Goal: Task Accomplishment & Management: Use online tool/utility

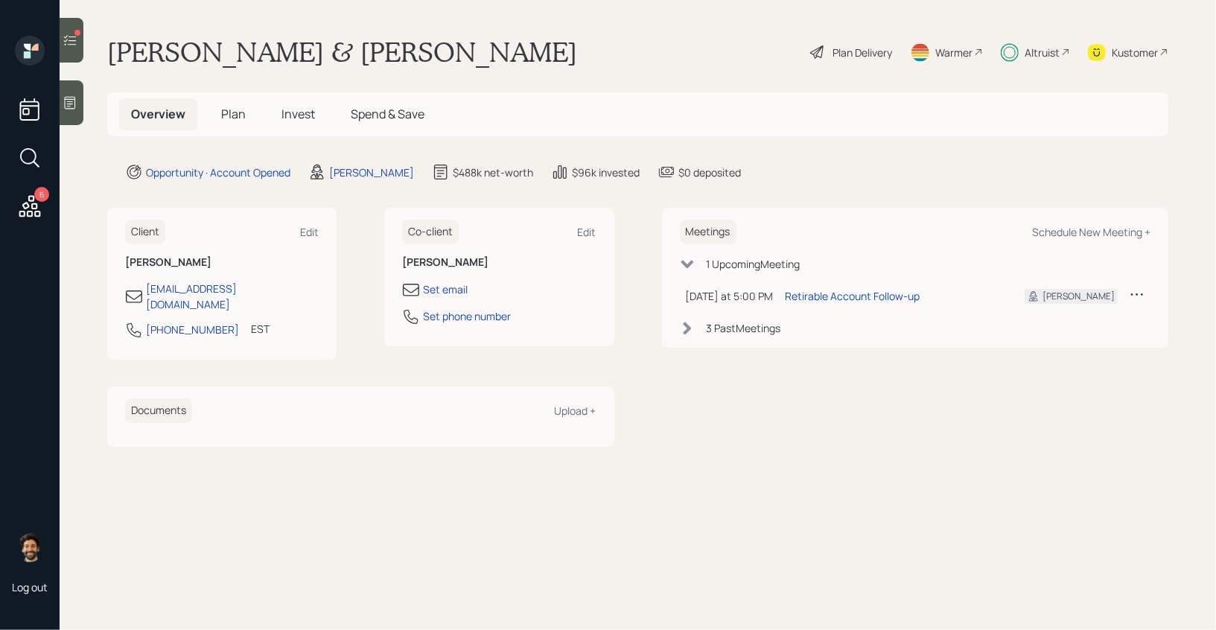
click at [1038, 57] on div "Altruist" at bounding box center [1041, 53] width 35 height 16
click at [30, 210] on icon at bounding box center [29, 206] width 27 height 27
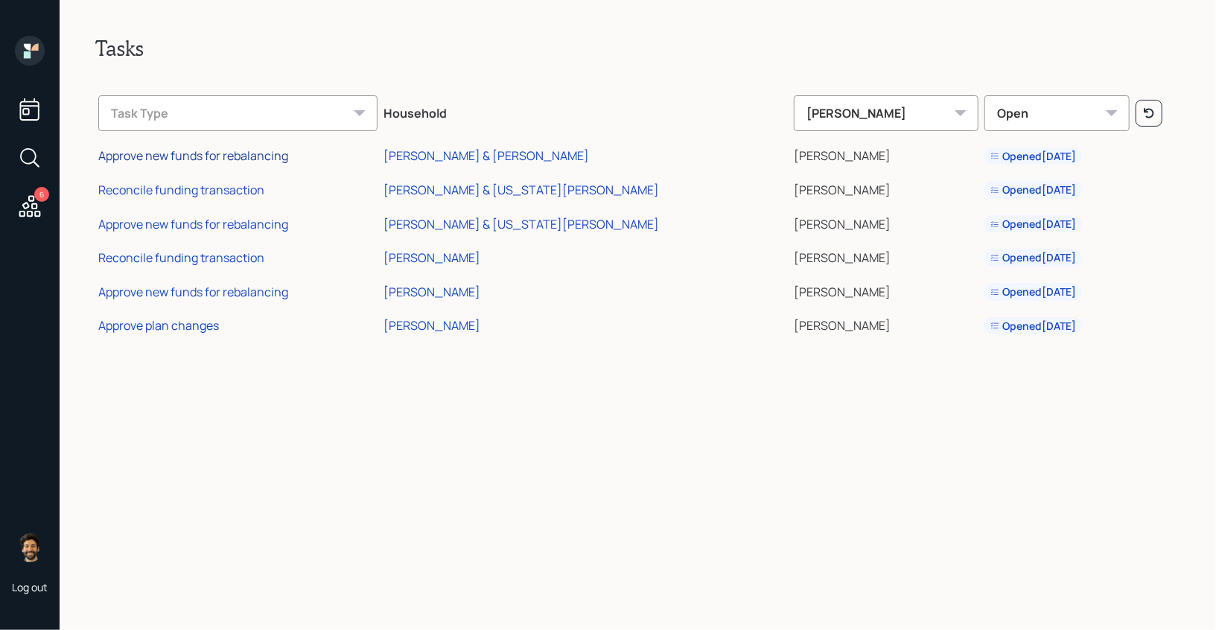
click at [234, 157] on div "Approve new funds for rebalancing" at bounding box center [193, 155] width 190 height 16
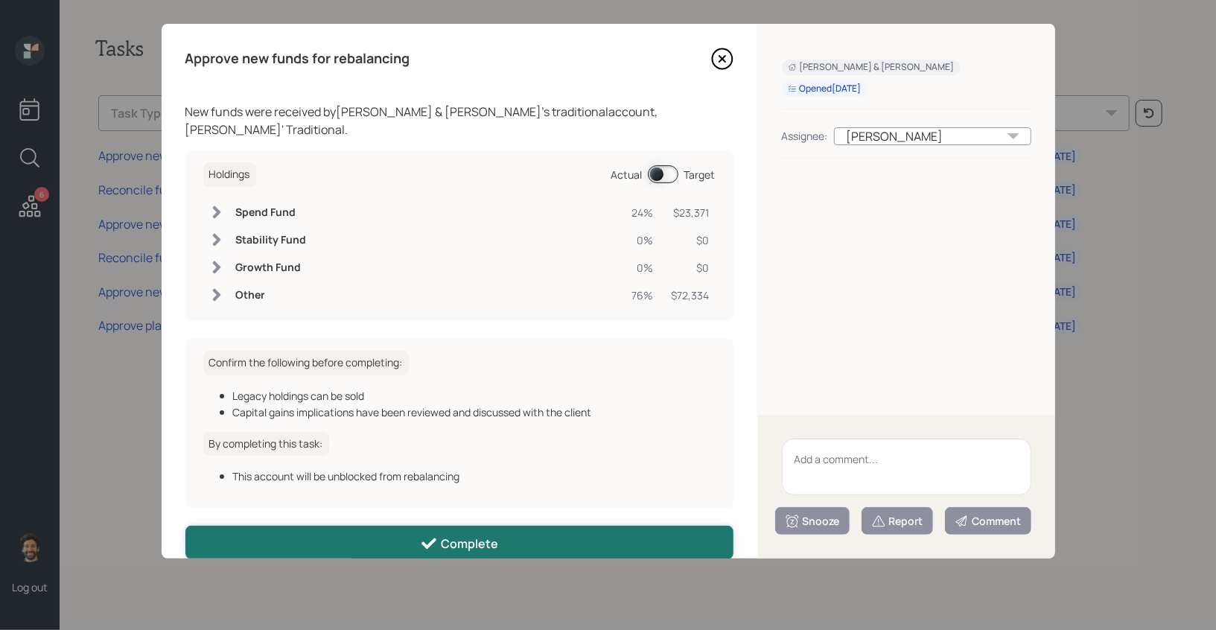
click at [308, 526] on button "Complete" at bounding box center [459, 542] width 548 height 33
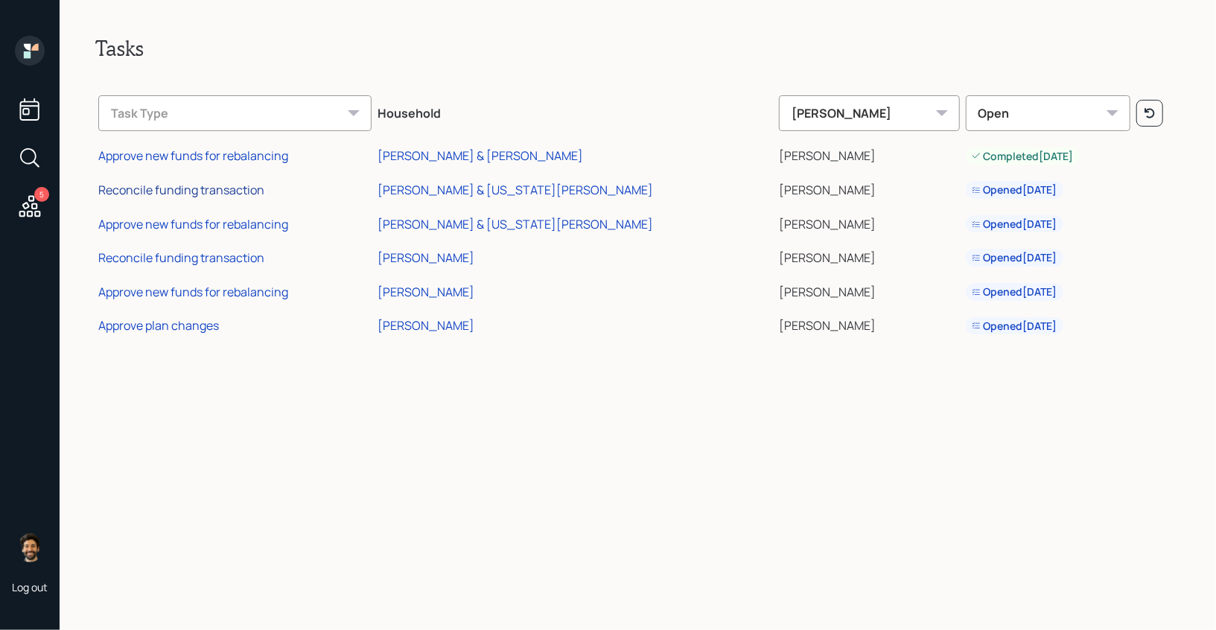
click at [190, 192] on div "Reconcile funding transaction" at bounding box center [181, 190] width 166 height 16
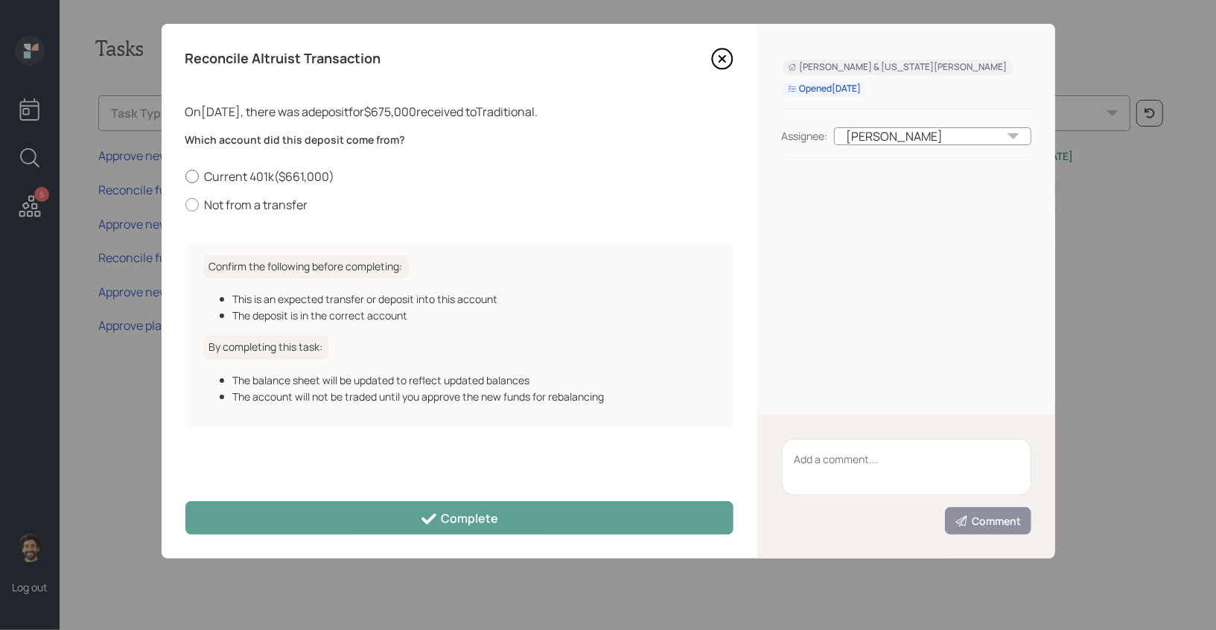
click at [257, 173] on label "Current 401k ( $661,000 )" at bounding box center [459, 176] width 548 height 16
click at [185, 176] on input "Current 401k ( $661,000 )" at bounding box center [185, 176] width 1 height 1
radio input "true"
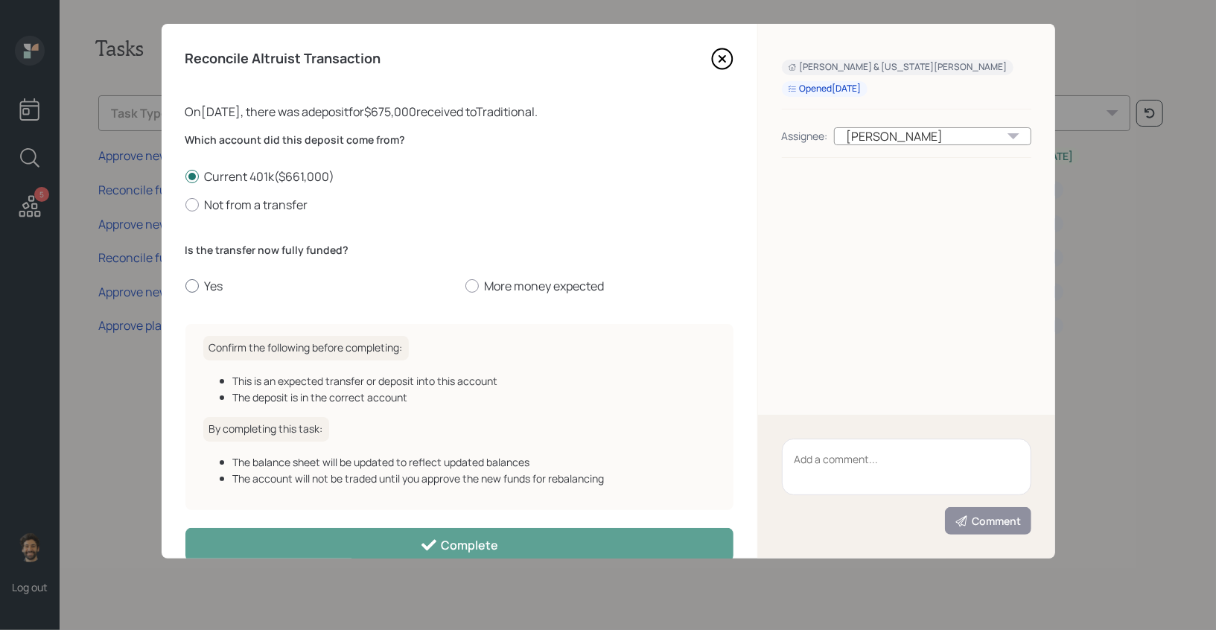
click at [201, 287] on label "Yes" at bounding box center [319, 286] width 268 height 16
click at [185, 287] on input "Yes" at bounding box center [185, 286] width 1 height 1
radio input "true"
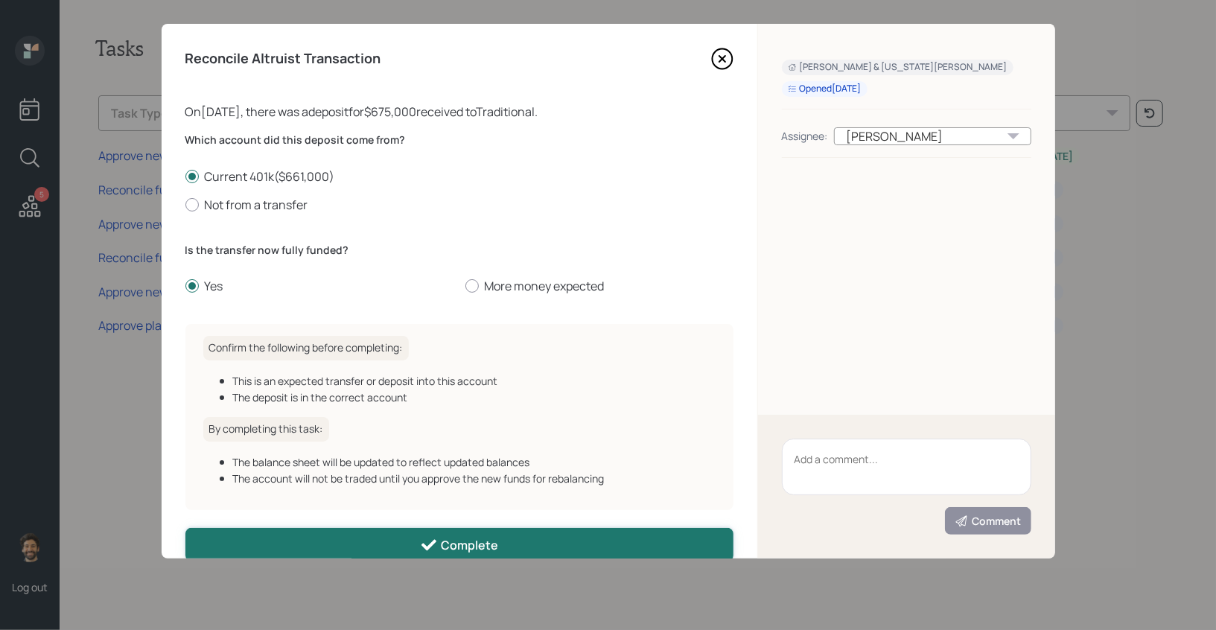
click at [326, 540] on button "Complete" at bounding box center [459, 544] width 548 height 33
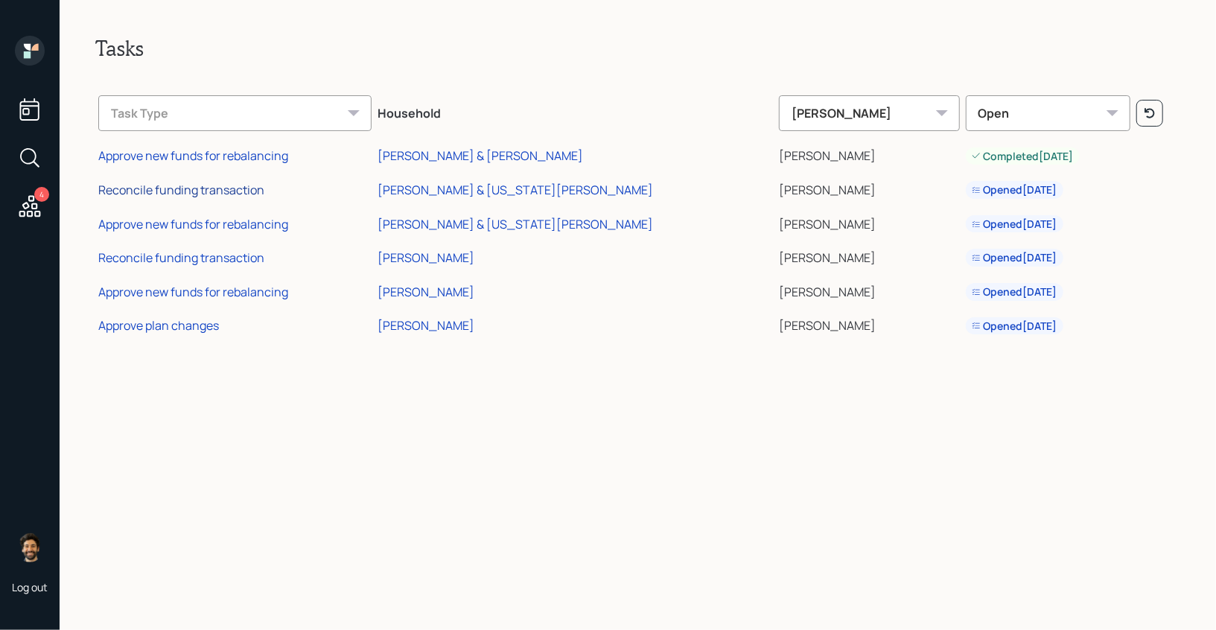
click at [175, 197] on div "Reconcile funding transaction" at bounding box center [181, 190] width 166 height 16
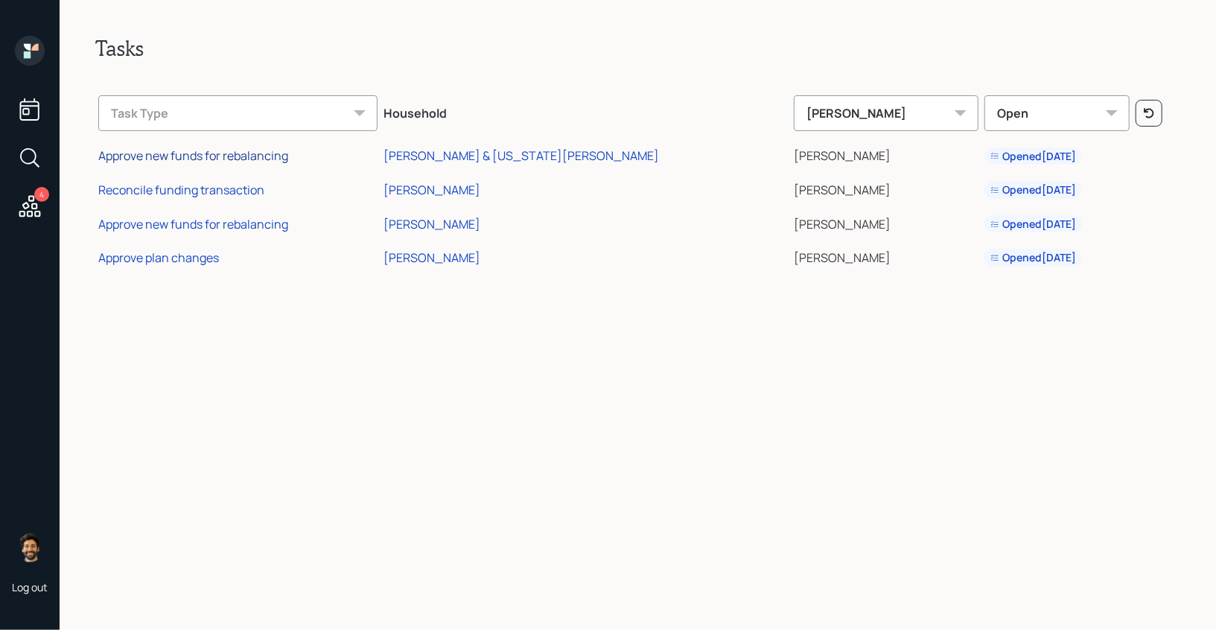
click at [161, 151] on div "Approve new funds for rebalancing" at bounding box center [193, 155] width 190 height 16
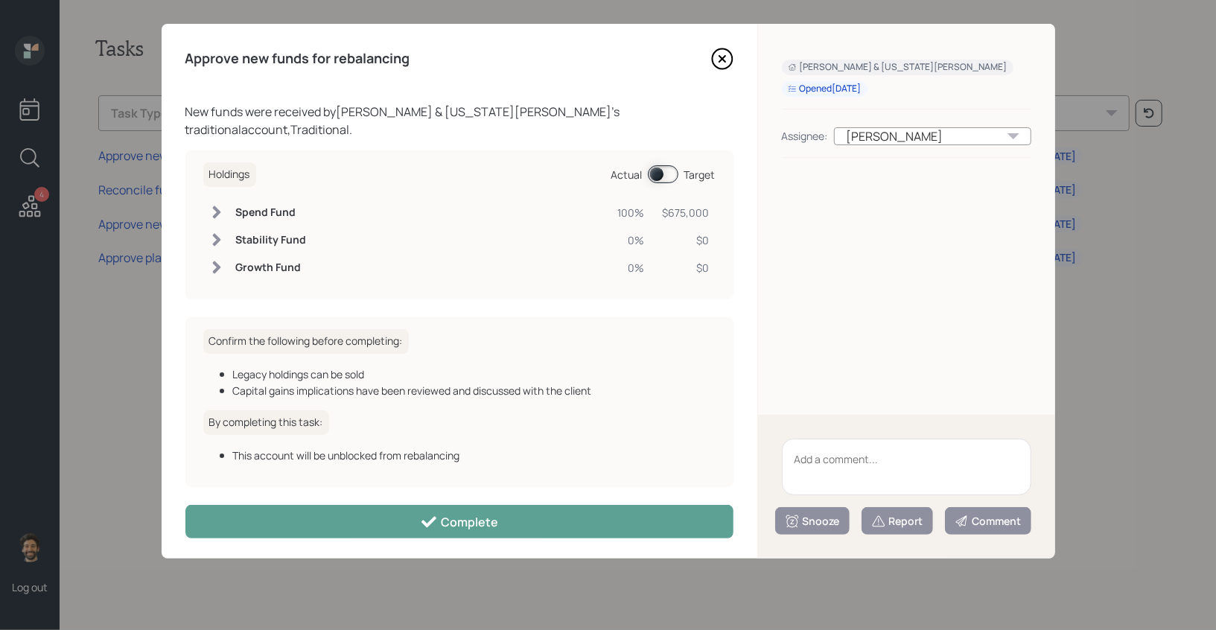
click at [657, 166] on div "Holdings Actual Target" at bounding box center [459, 174] width 512 height 25
click at [650, 165] on span at bounding box center [663, 174] width 31 height 18
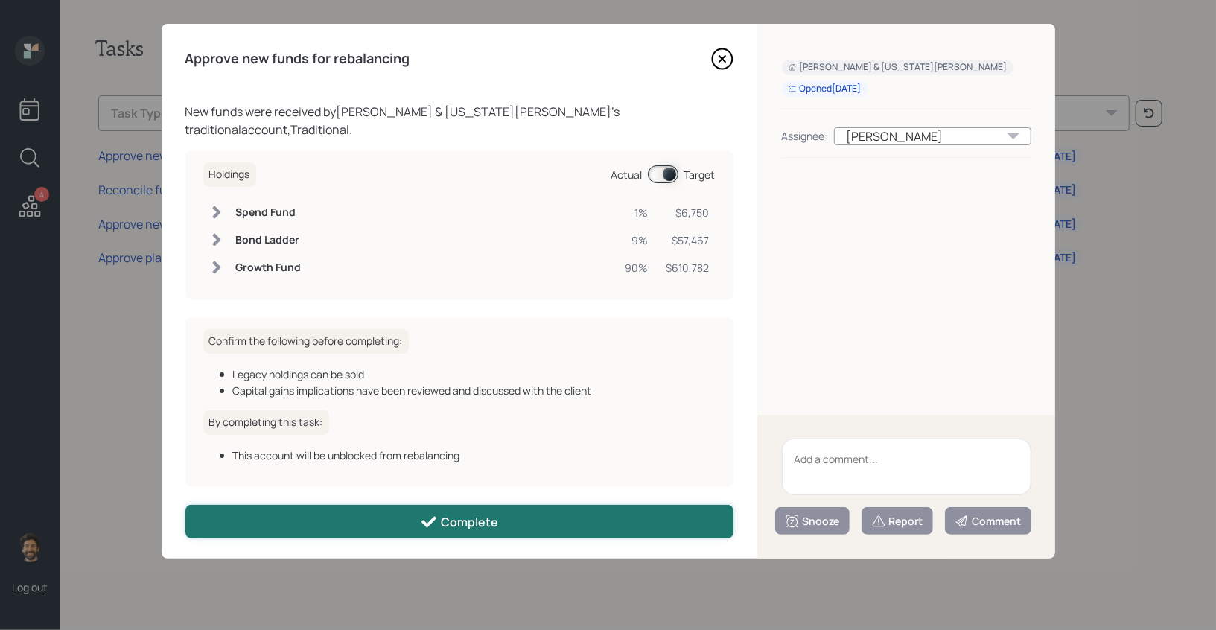
click at [349, 520] on button "Complete" at bounding box center [459, 521] width 548 height 33
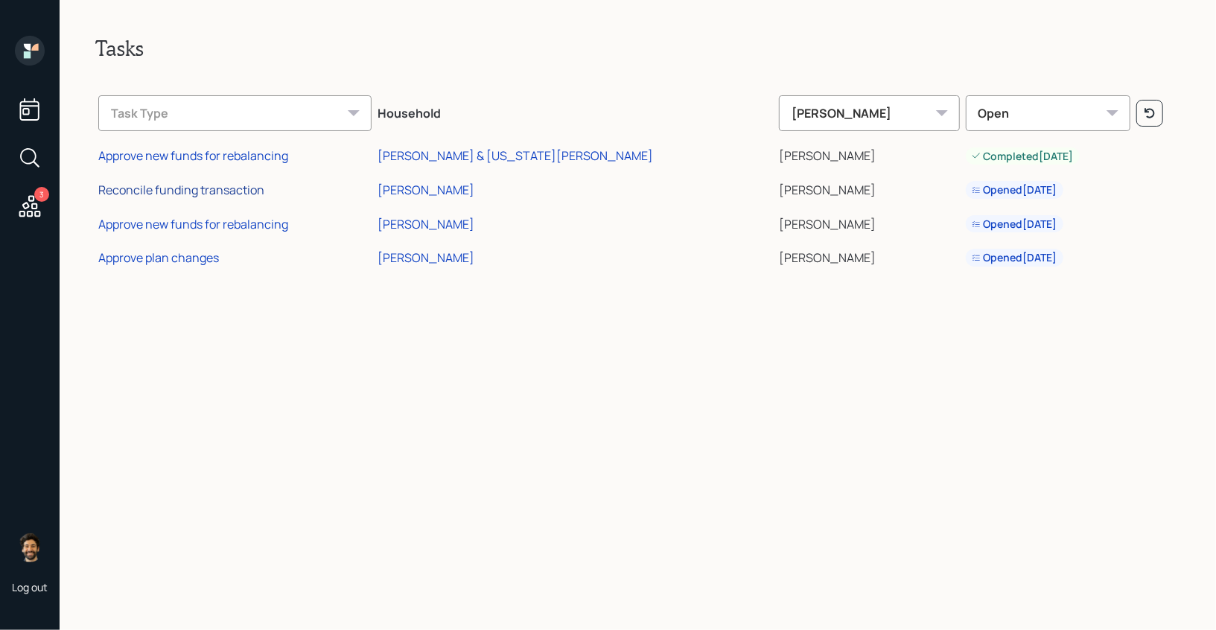
click at [176, 194] on div "Reconcile funding transaction" at bounding box center [181, 190] width 166 height 16
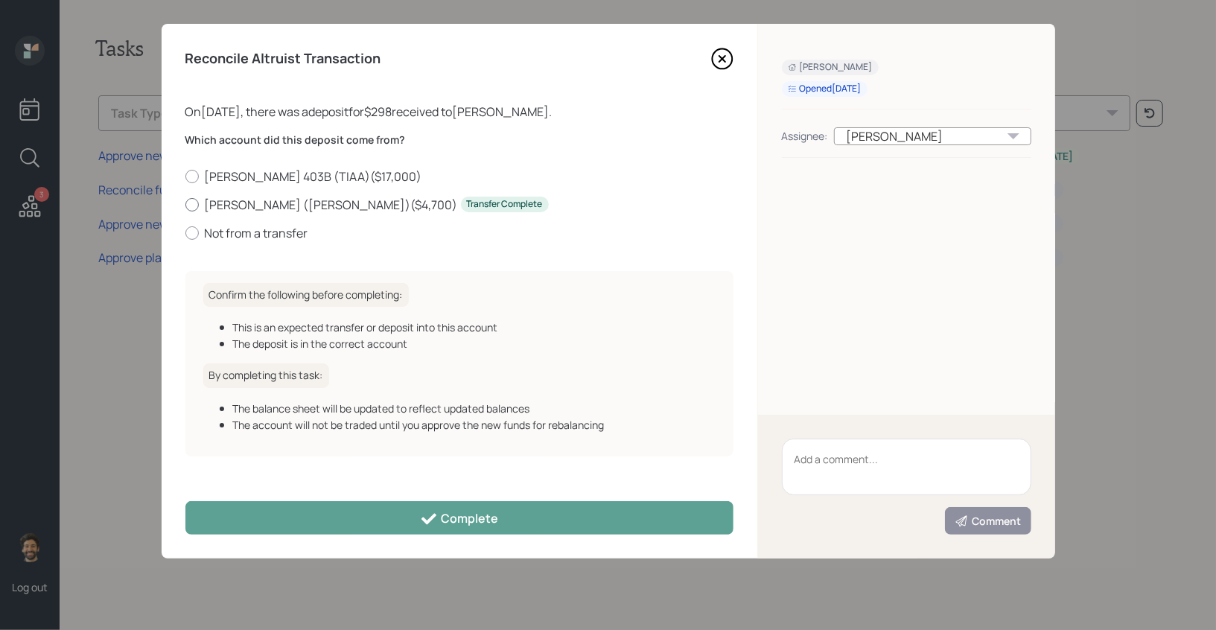
click at [216, 208] on label "Roth IRA (Schwab) ( $4,700 ) Transfer Complete" at bounding box center [459, 205] width 548 height 16
click at [185, 205] on input "Roth IRA (Schwab) ( $4,700 ) Transfer Complete" at bounding box center [185, 204] width 1 height 1
radio input "true"
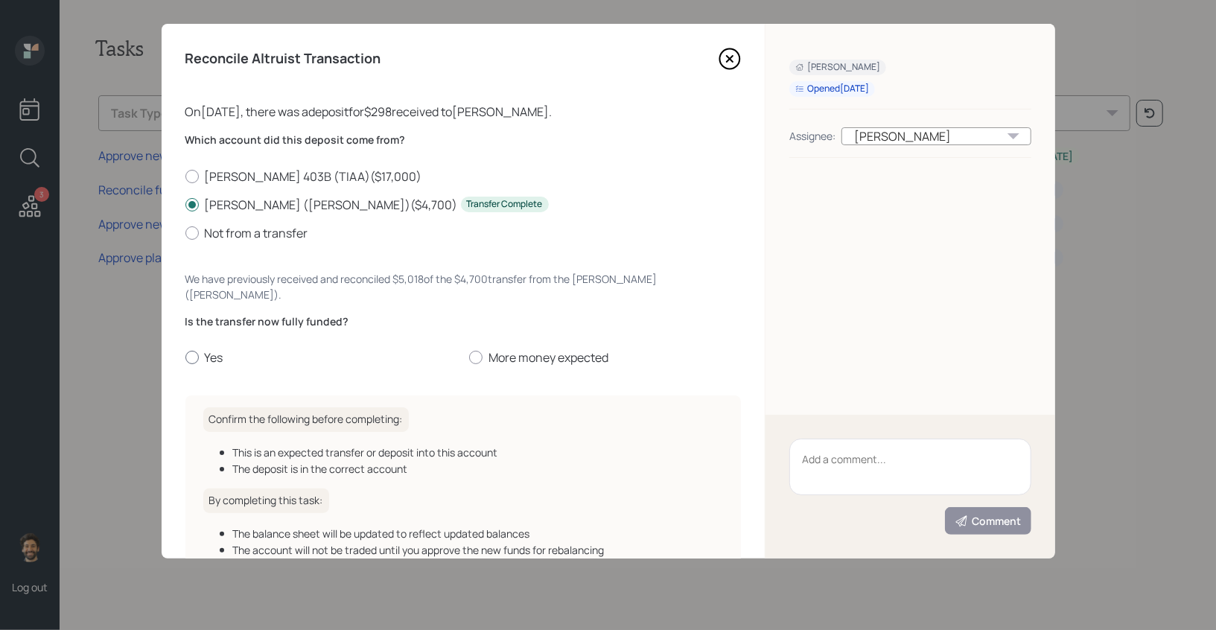
click at [211, 349] on label "Yes" at bounding box center [321, 357] width 272 height 16
click at [185, 357] on input "Yes" at bounding box center [185, 357] width 1 height 1
radio input "true"
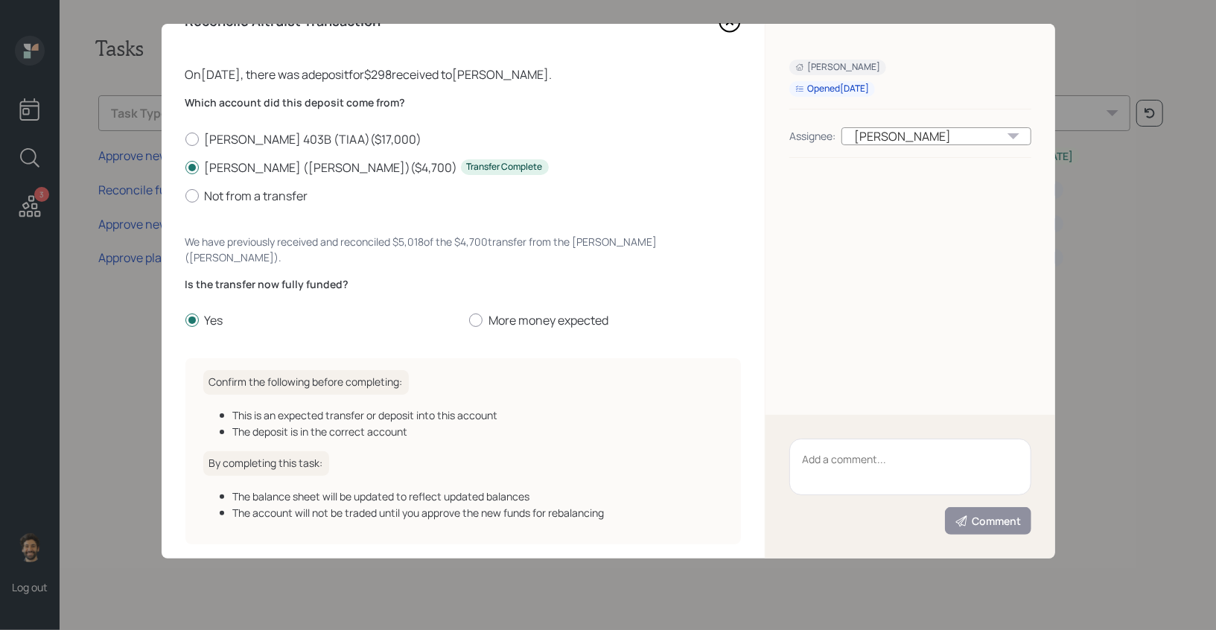
scroll to position [84, 0]
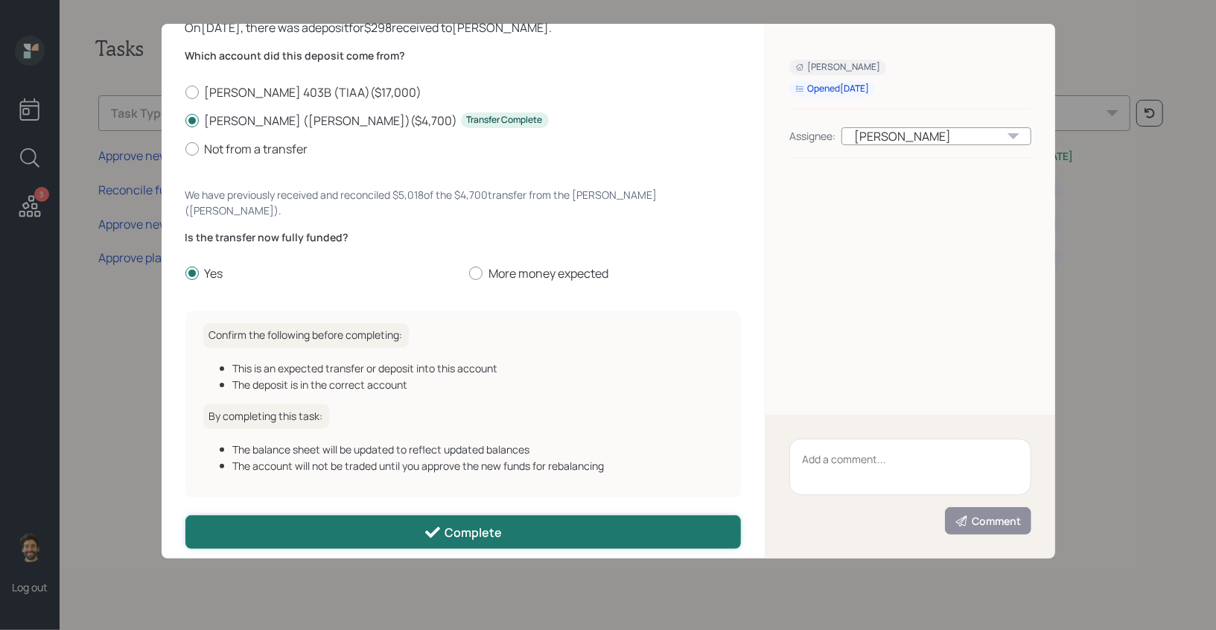
click at [326, 523] on button "Complete" at bounding box center [463, 531] width 556 height 33
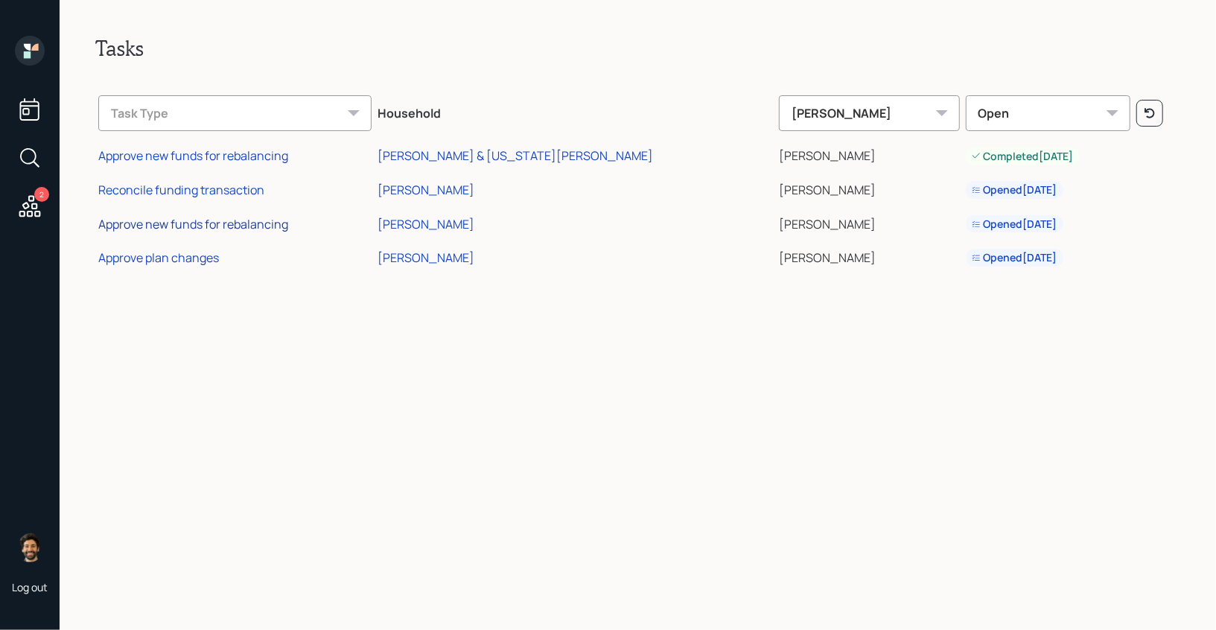
click at [162, 220] on div "Approve new funds for rebalancing" at bounding box center [193, 224] width 190 height 16
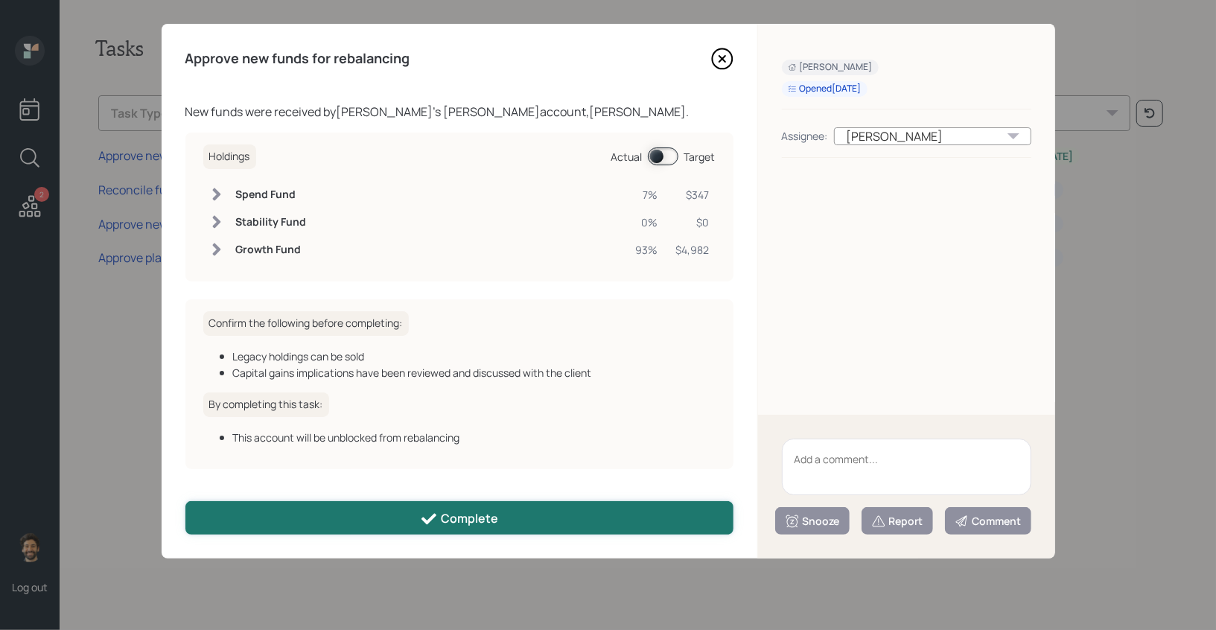
click at [330, 511] on button "Complete" at bounding box center [459, 517] width 548 height 33
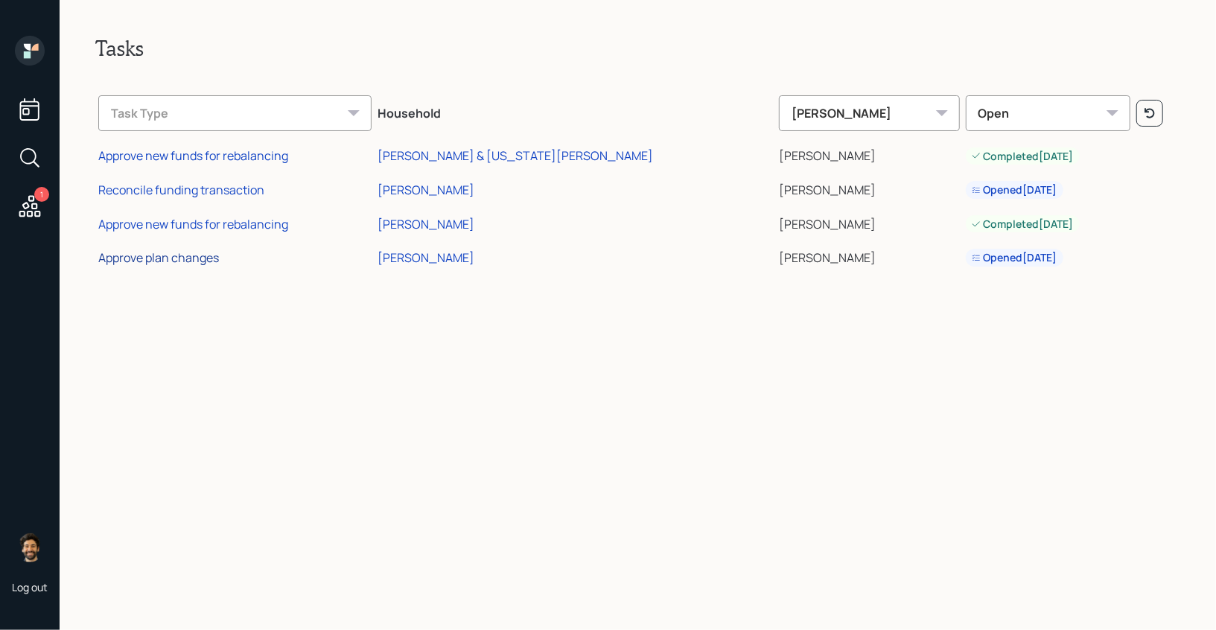
click at [180, 252] on div "Approve plan changes" at bounding box center [158, 257] width 121 height 16
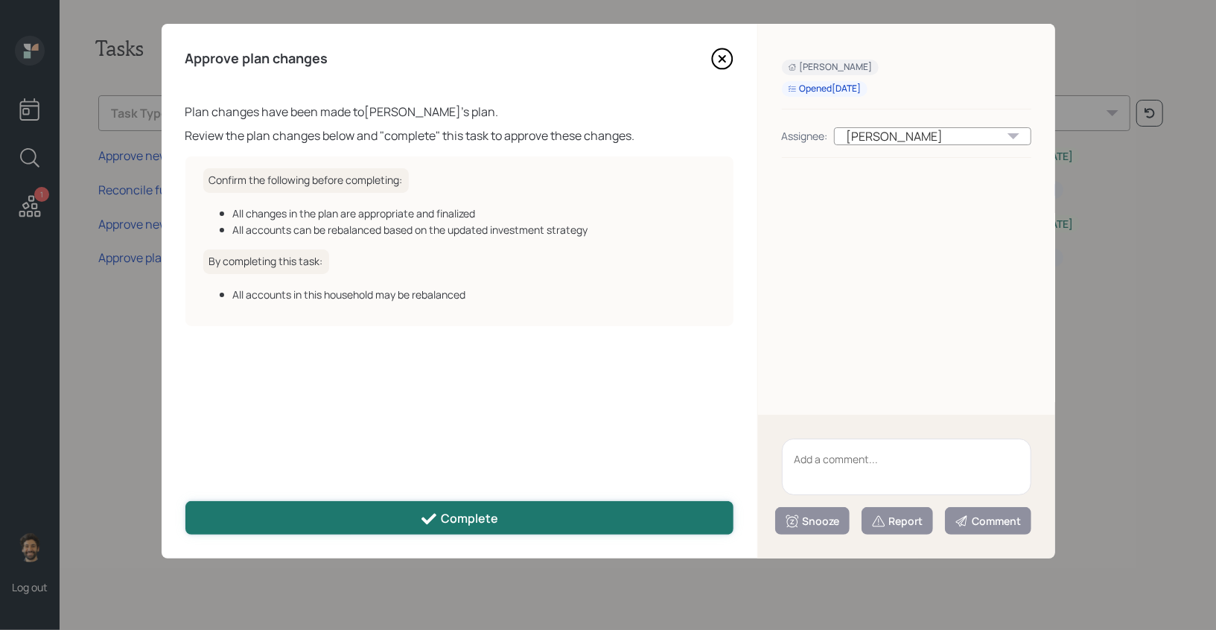
click at [383, 513] on button "Complete" at bounding box center [459, 517] width 548 height 33
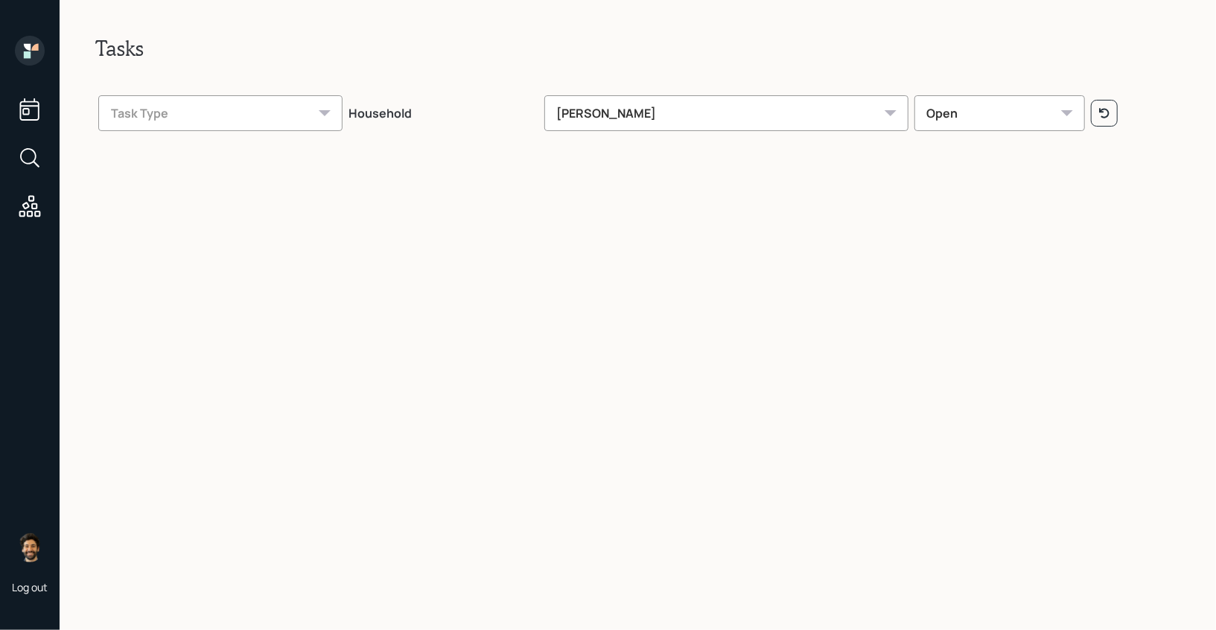
click at [28, 55] on icon at bounding box center [27, 54] width 7 height 7
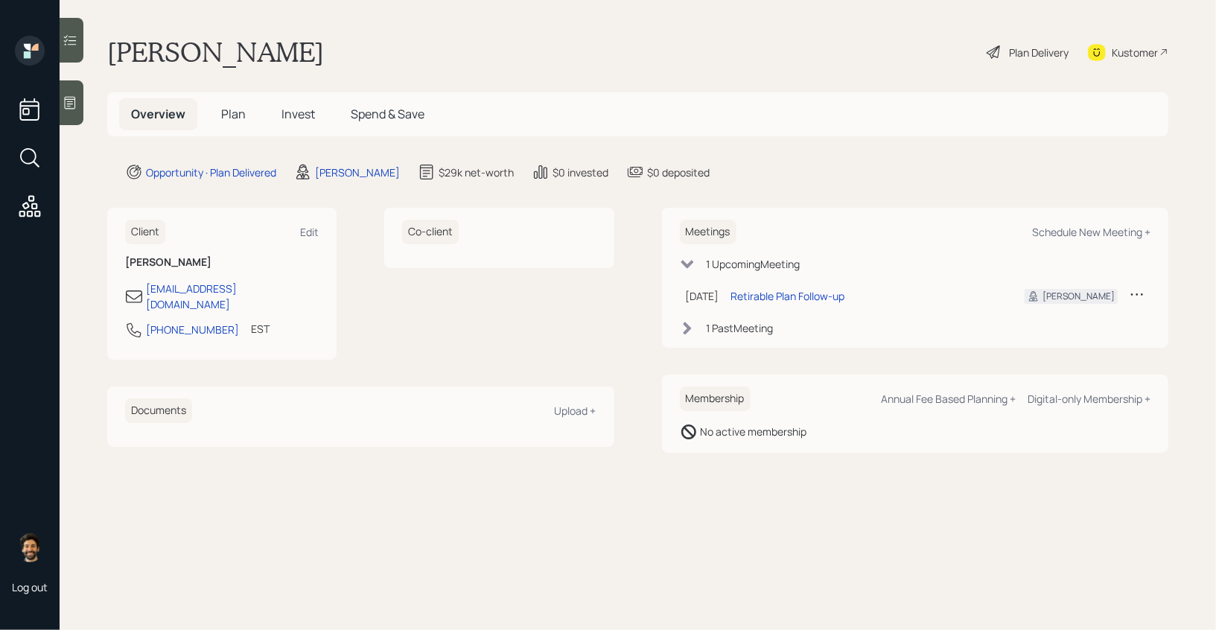
click at [240, 103] on h5 "Plan" at bounding box center [233, 114] width 48 height 32
